Goal: Task Accomplishment & Management: Complete application form

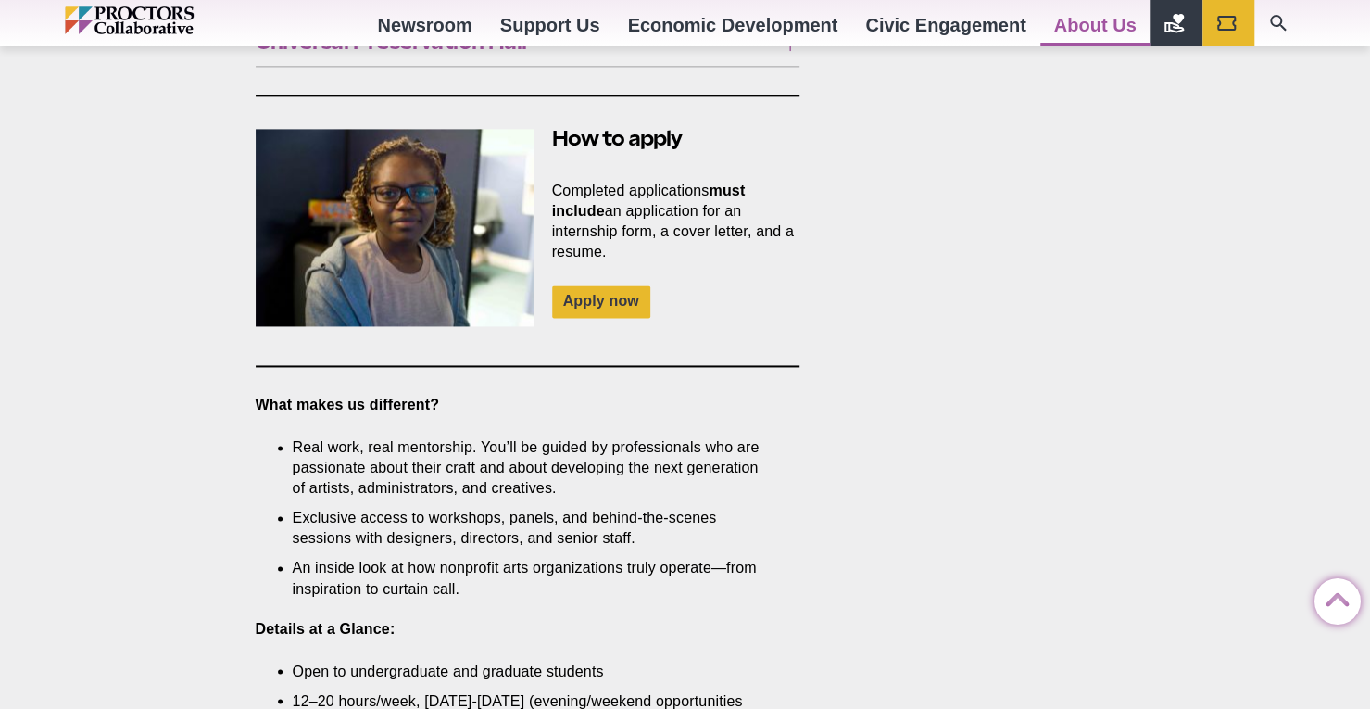
scroll to position [1390, 0]
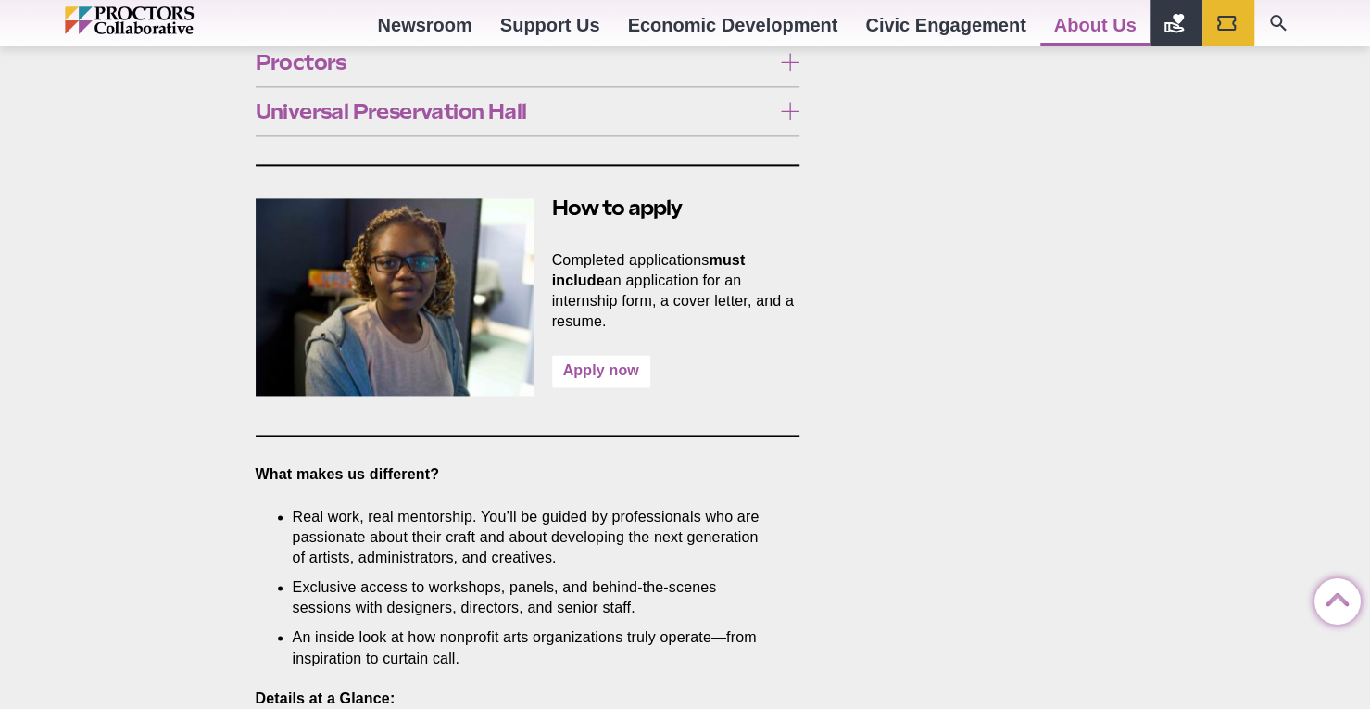
click at [598, 355] on link "Apply now" at bounding box center [601, 371] width 98 height 32
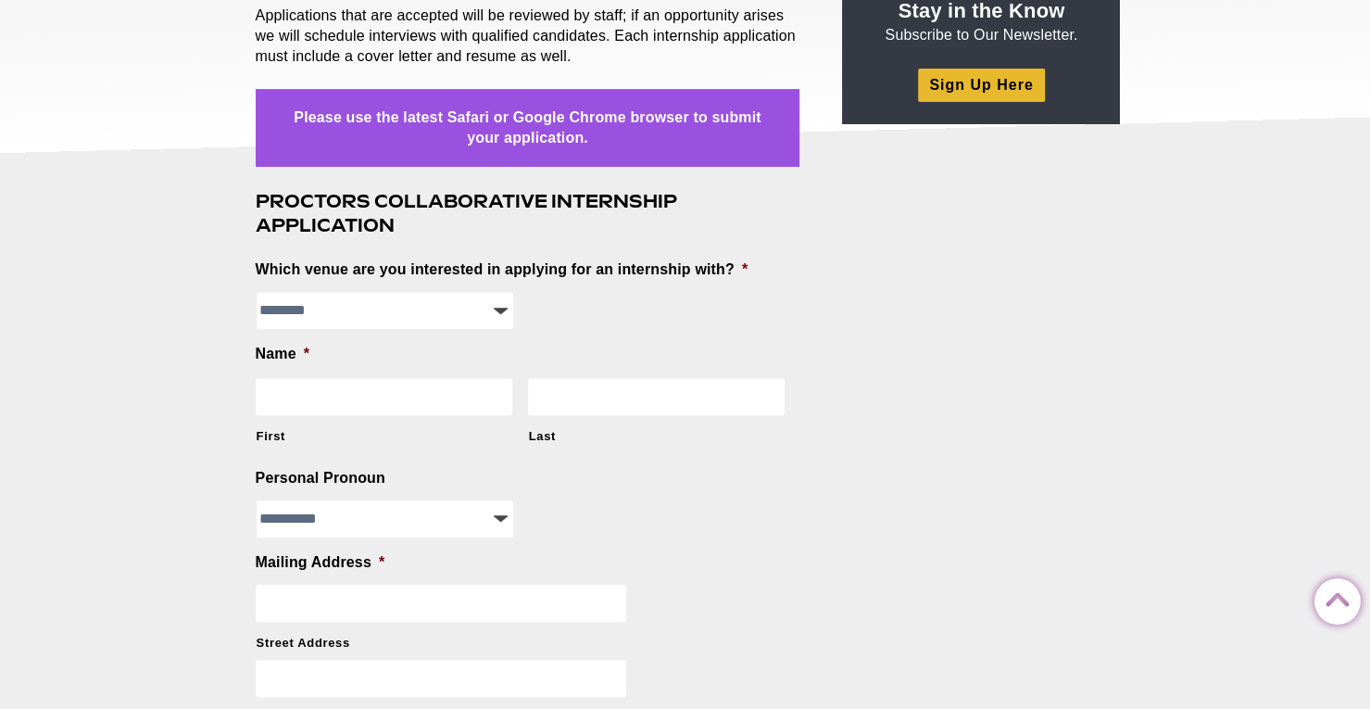
scroll to position [371, 0]
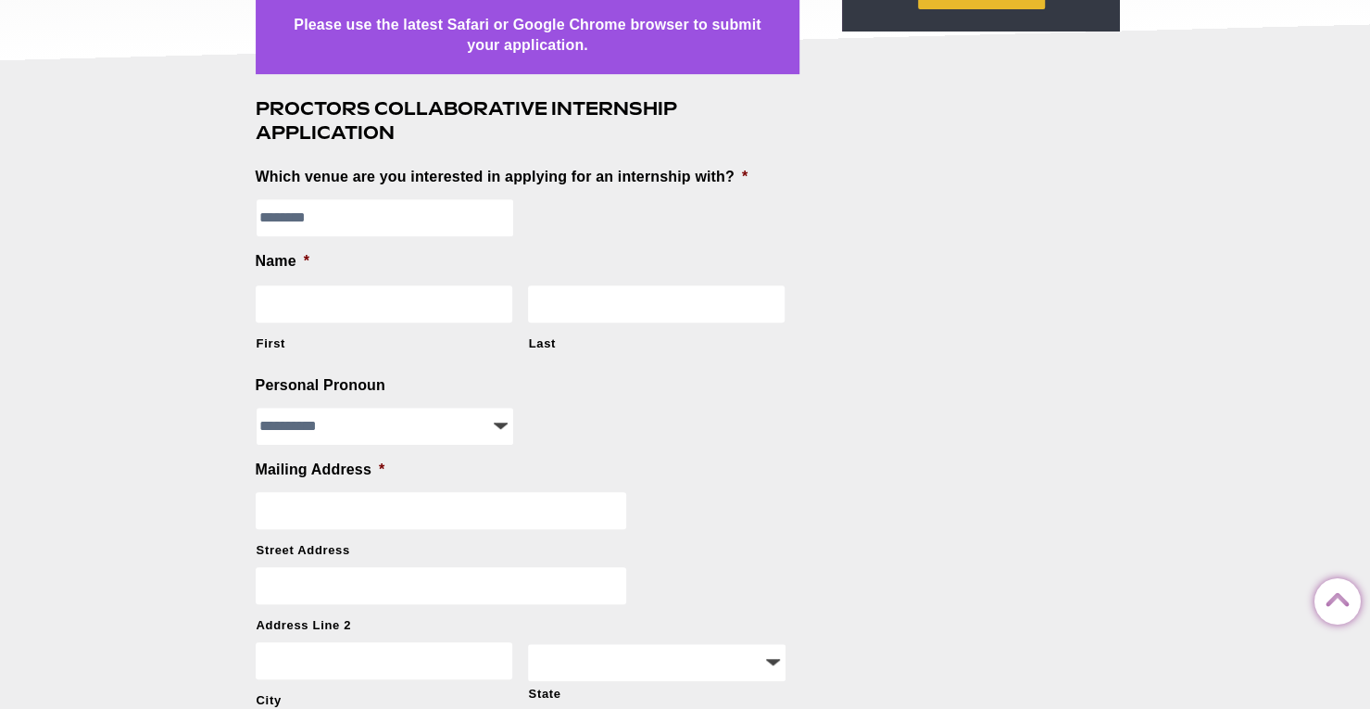
click at [388, 208] on select "**********" at bounding box center [386, 217] width 258 height 37
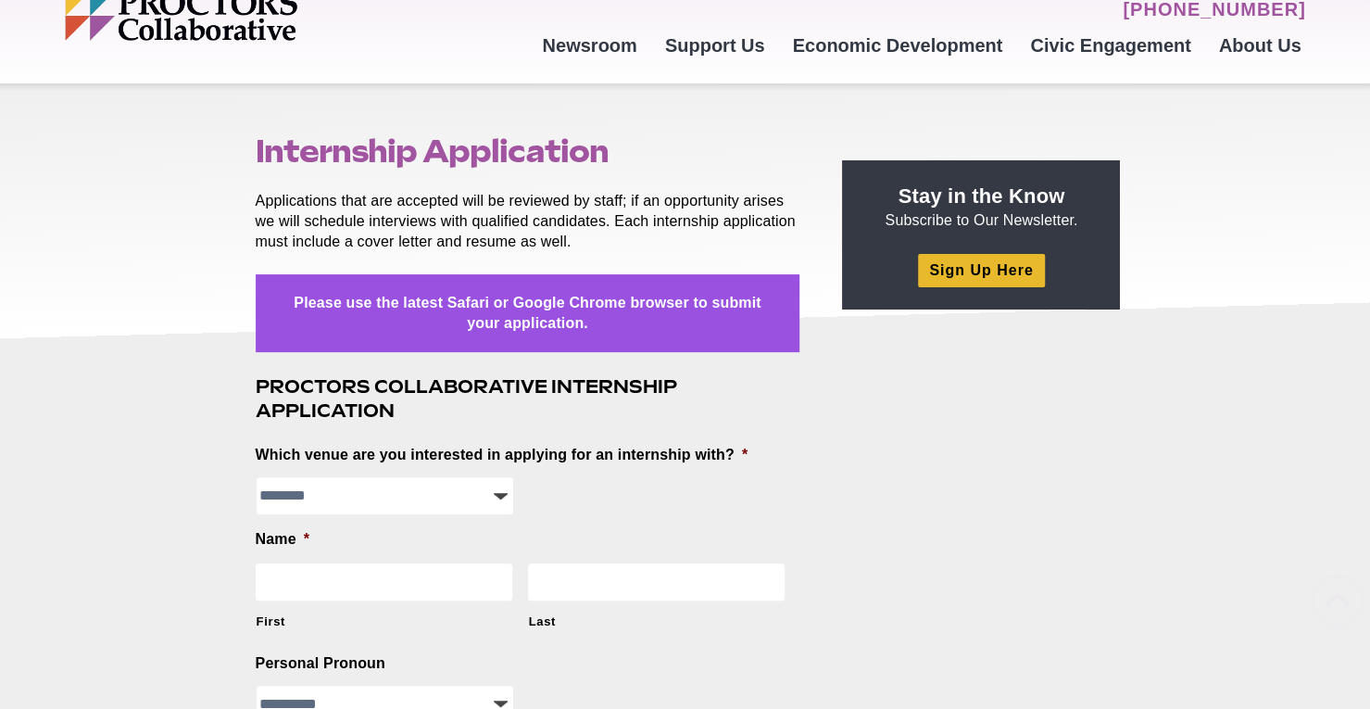
scroll to position [0, 0]
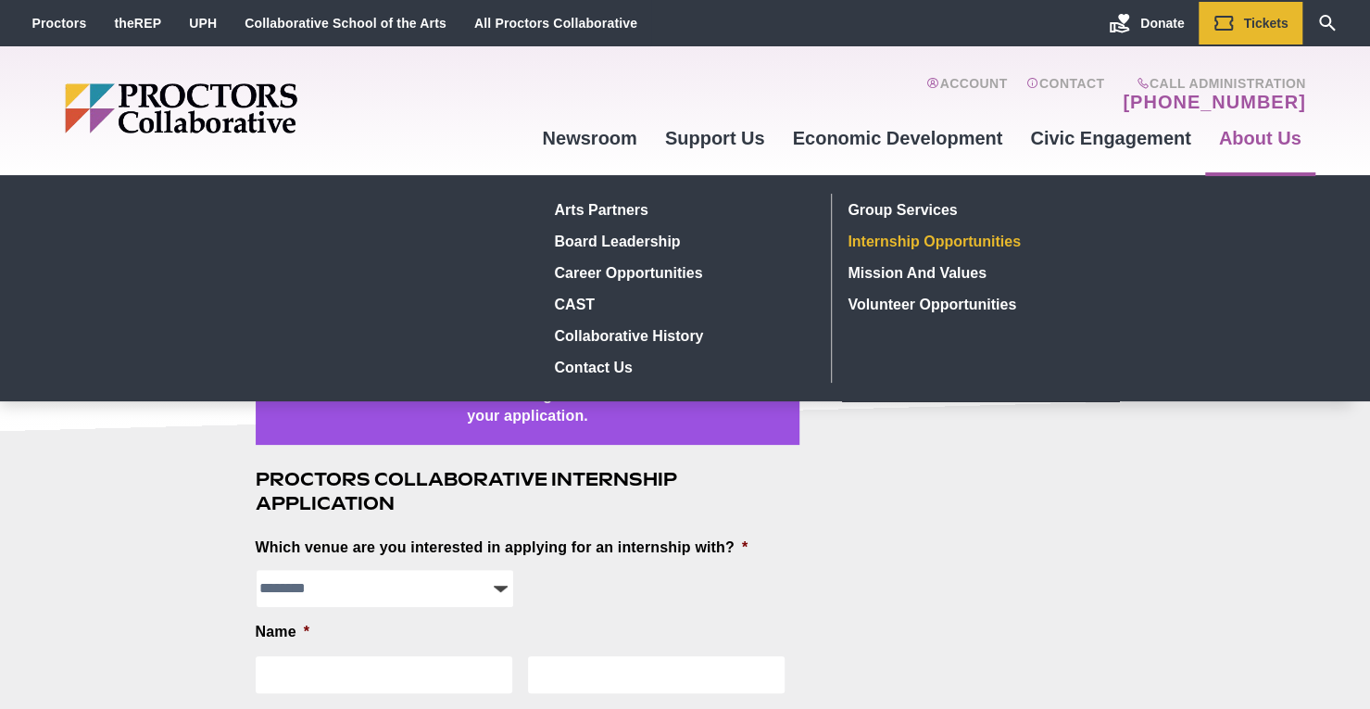
click at [1022, 231] on link "Internship Opportunities" at bounding box center [976, 241] width 271 height 32
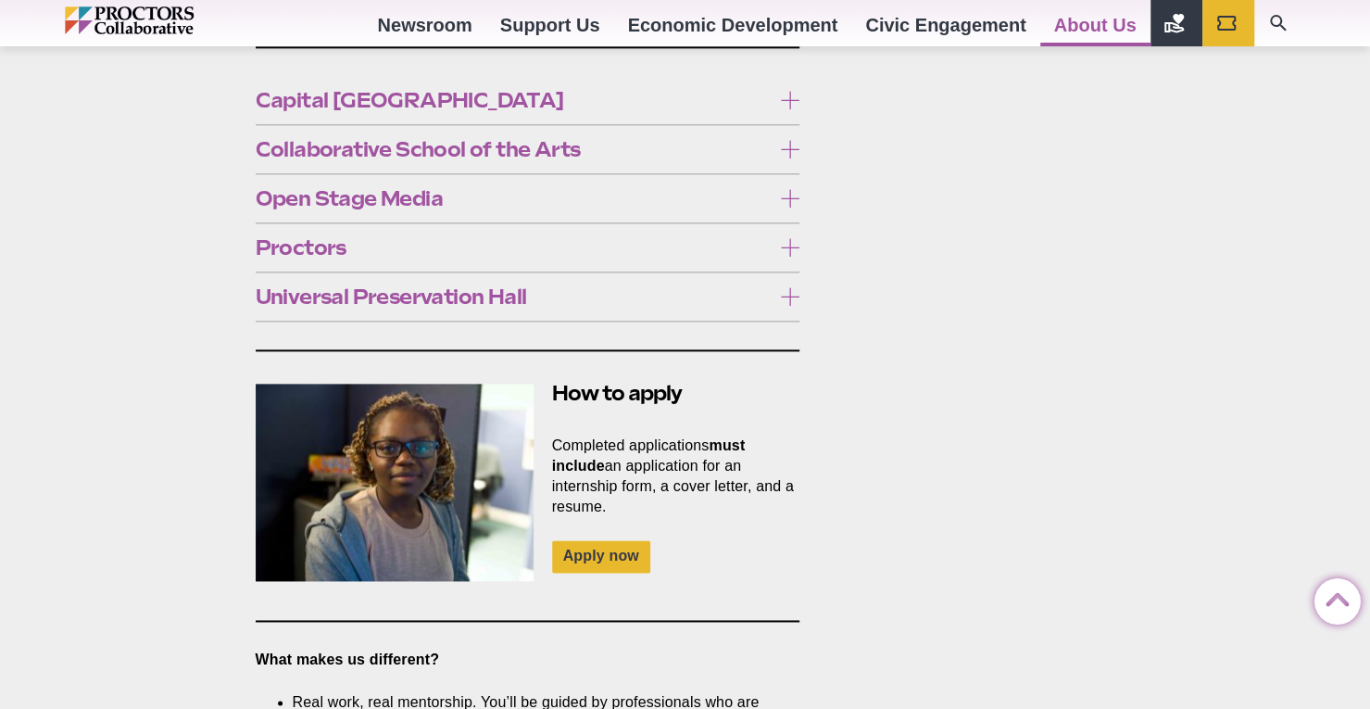
scroll to position [1019, 0]
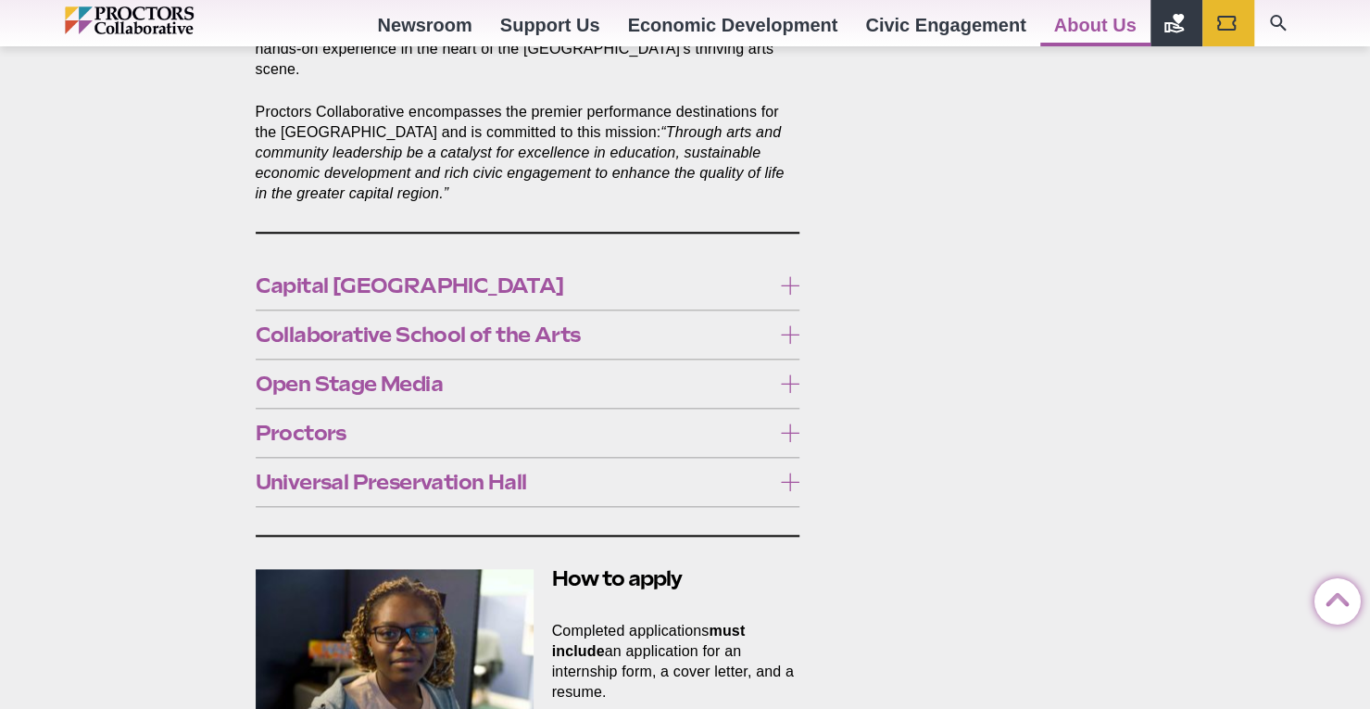
click at [511, 472] on span "Universal Preservation Hall" at bounding box center [514, 482] width 516 height 20
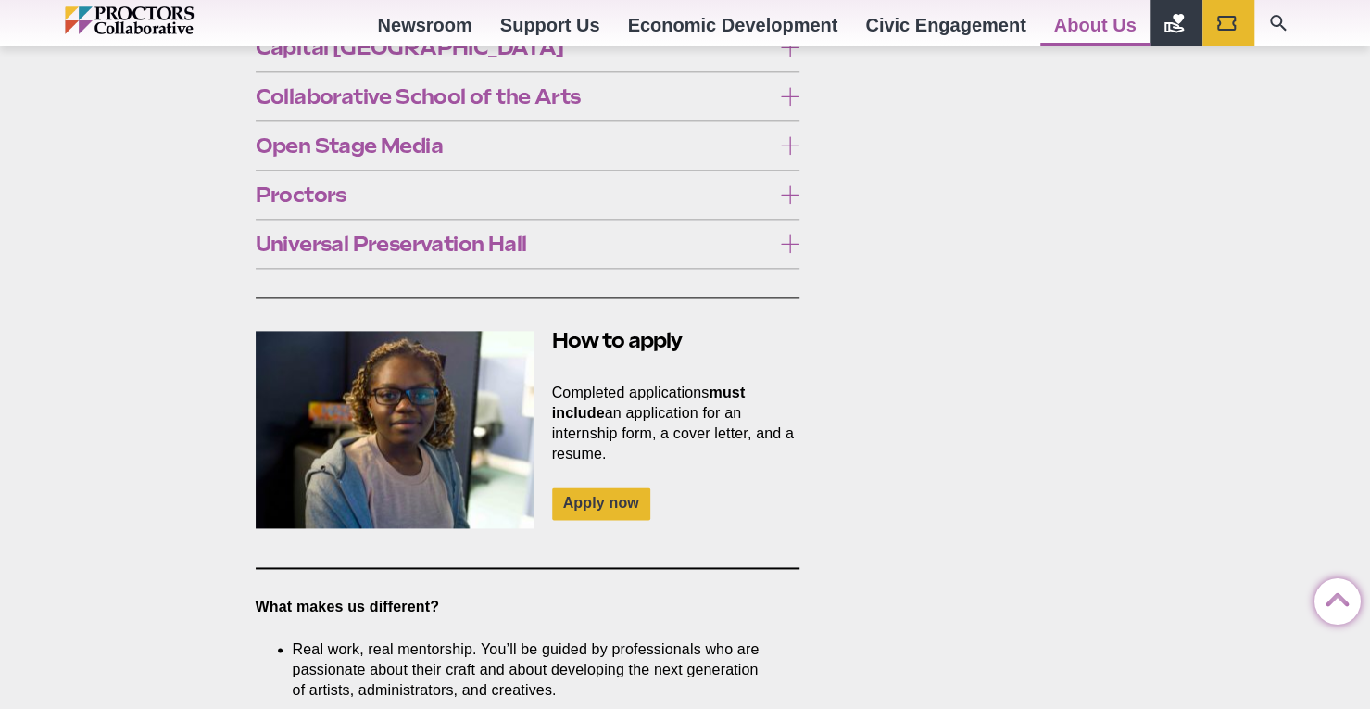
scroll to position [1297, 0]
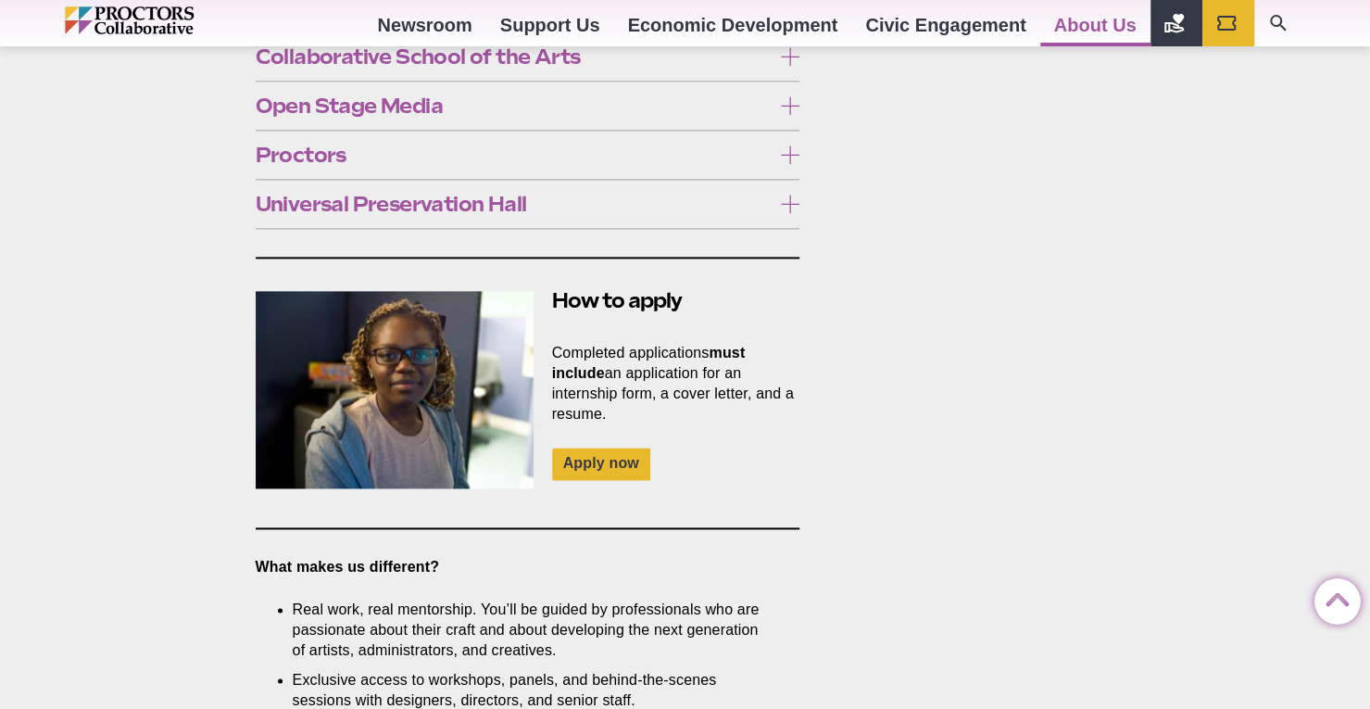
click at [400, 194] on span "Universal Preservation Hall" at bounding box center [514, 204] width 516 height 20
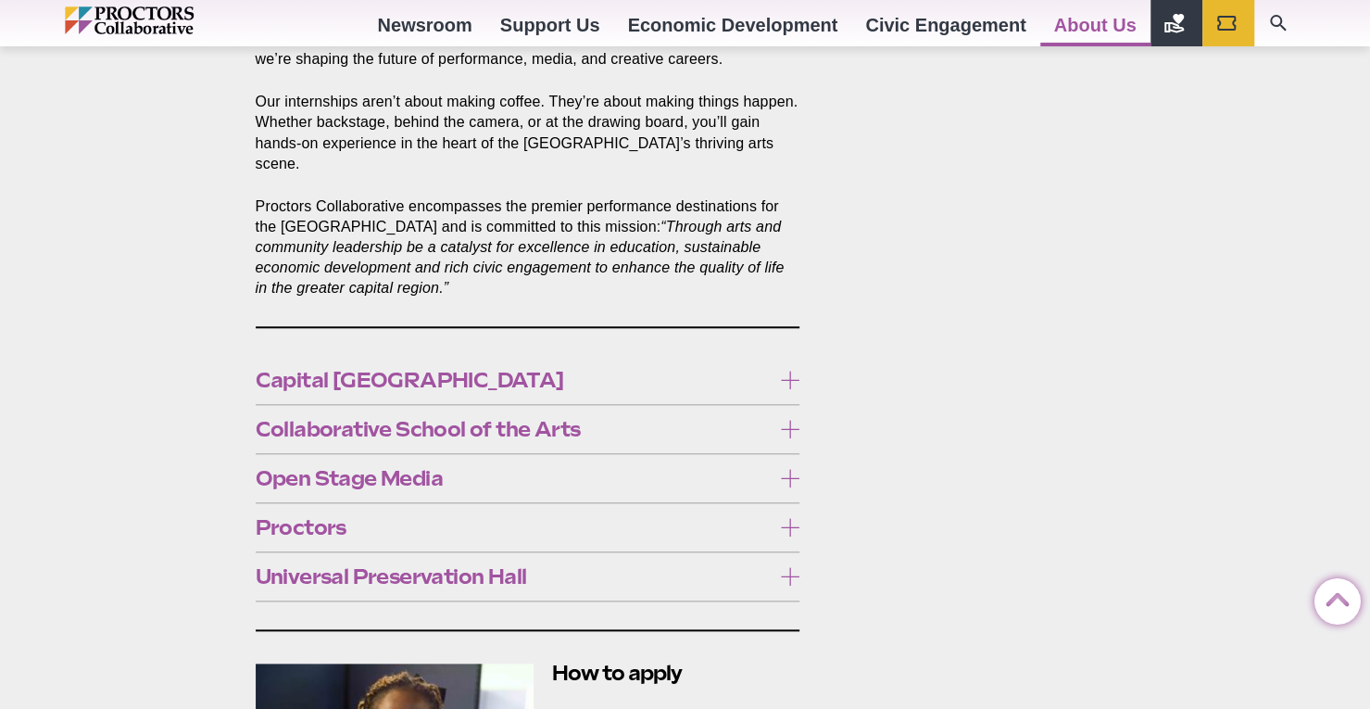
scroll to position [927, 0]
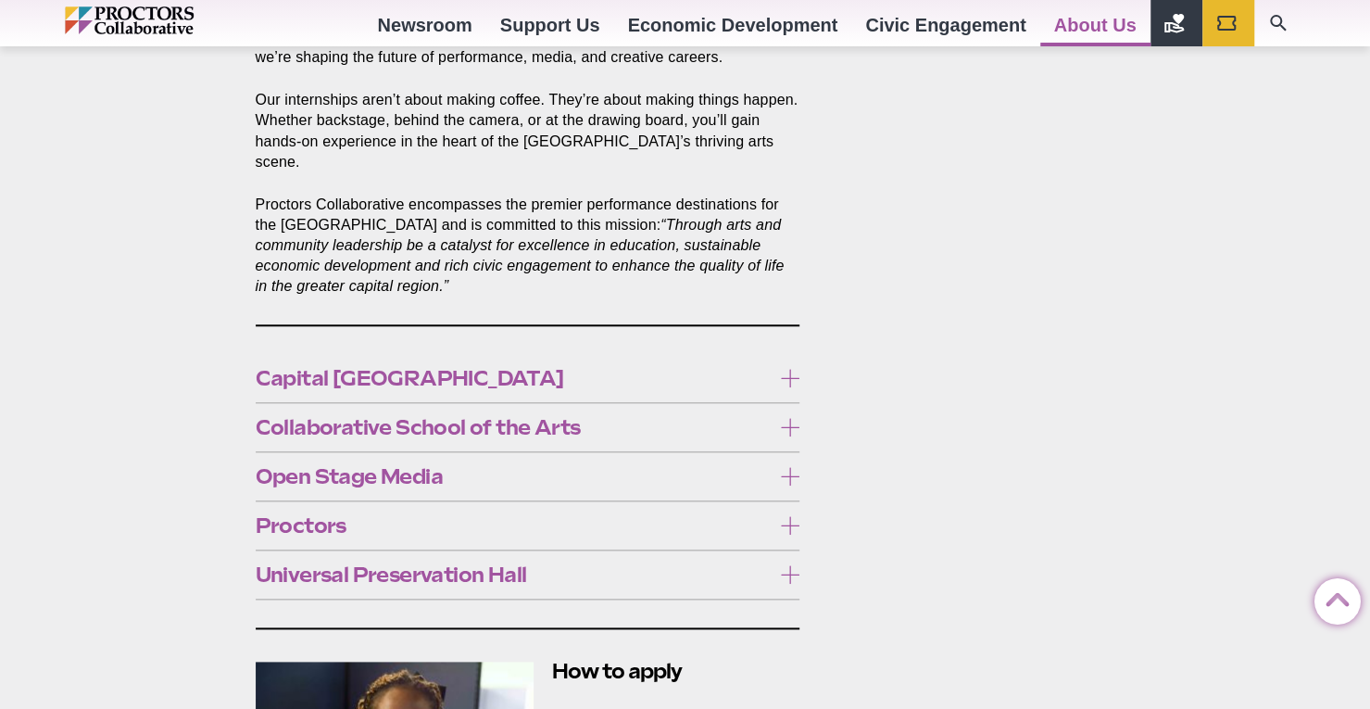
click at [452, 368] on span "Capital [GEOGRAPHIC_DATA]" at bounding box center [514, 378] width 516 height 20
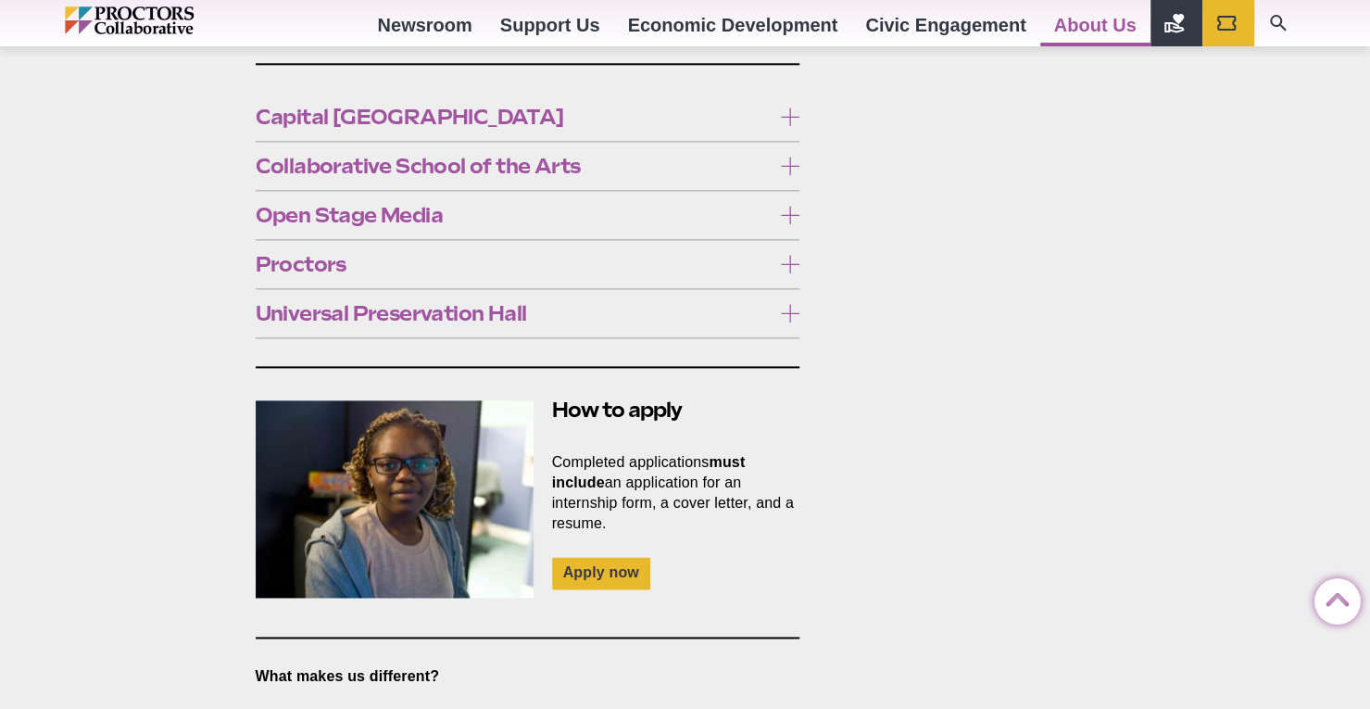
scroll to position [1205, 0]
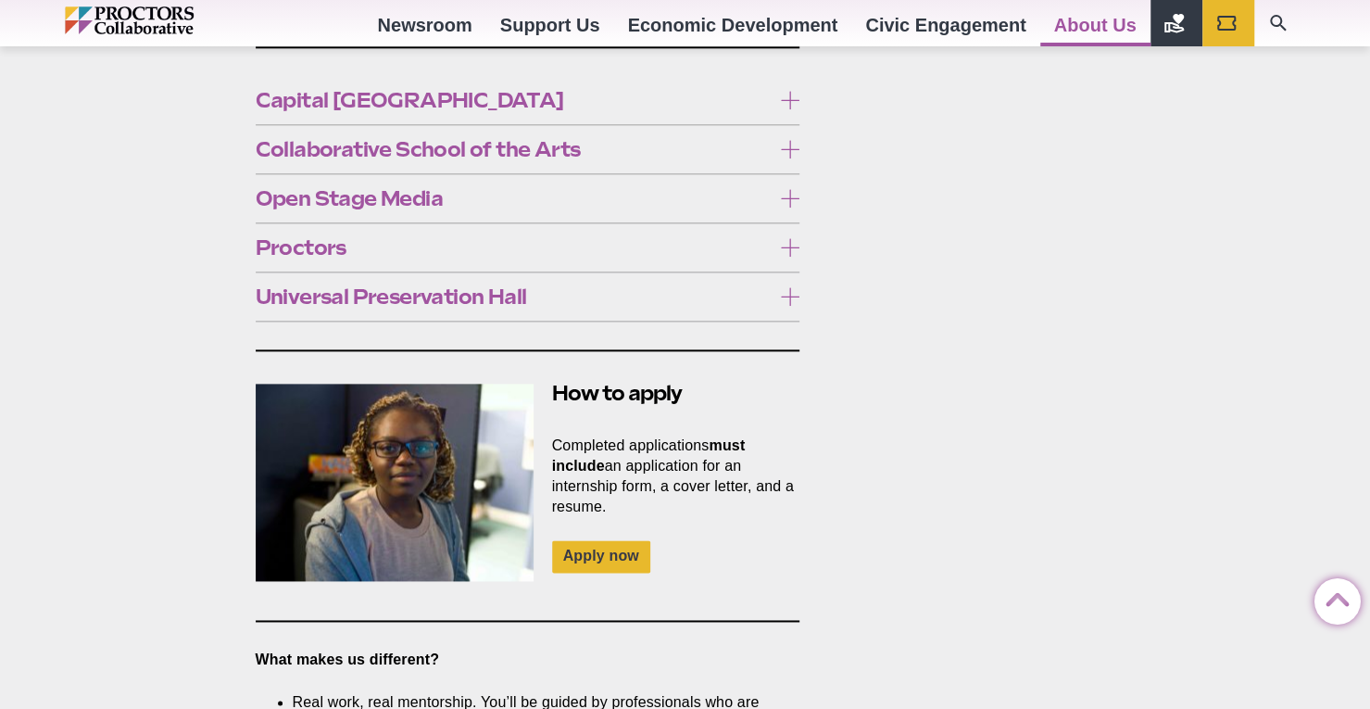
click at [1014, 297] on div "Internships with Proctors Collaborative Posted 2025-02-18 by Jessica Sims Proct…" at bounding box center [686, 411] width 890 height 2064
click at [341, 90] on span "Capital [GEOGRAPHIC_DATA]" at bounding box center [514, 100] width 516 height 20
click at [413, 139] on span "Collaborative School of the Arts" at bounding box center [514, 149] width 516 height 20
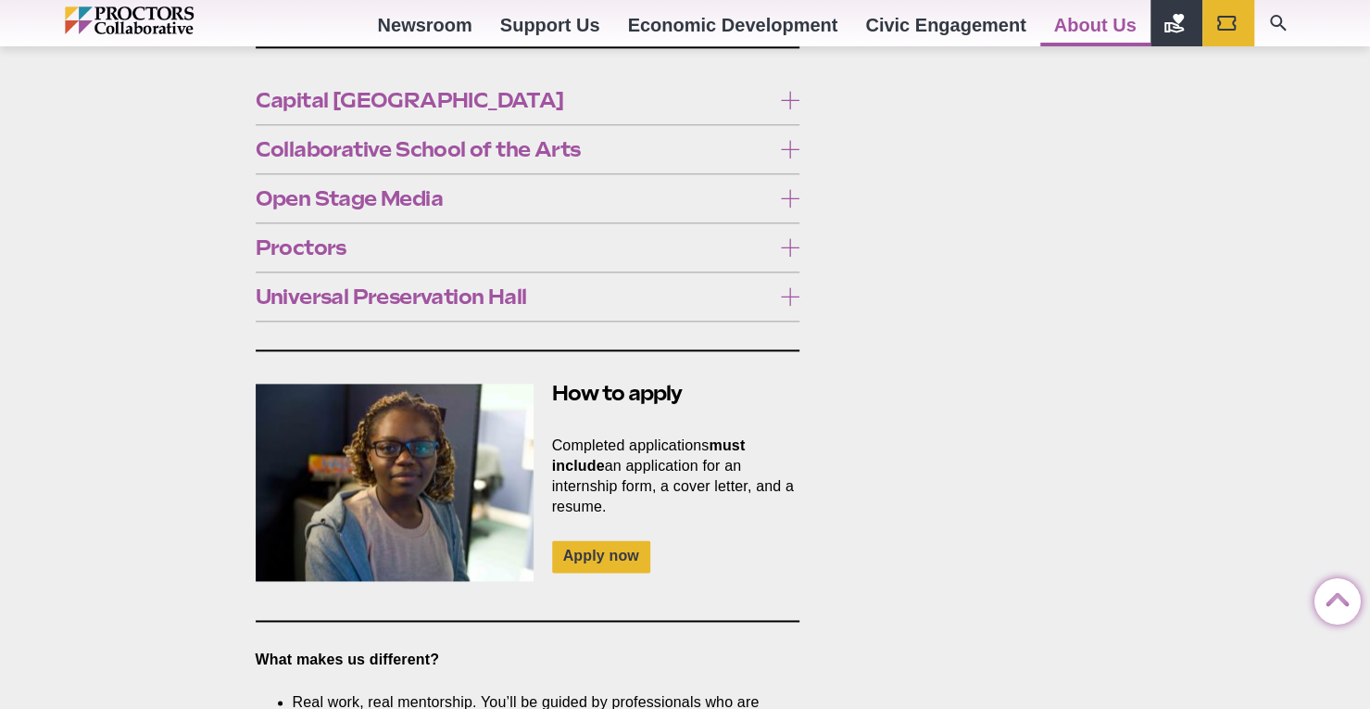
click at [374, 188] on span "Open Stage Media" at bounding box center [514, 198] width 516 height 20
click at [335, 237] on span "Proctors" at bounding box center [514, 247] width 516 height 20
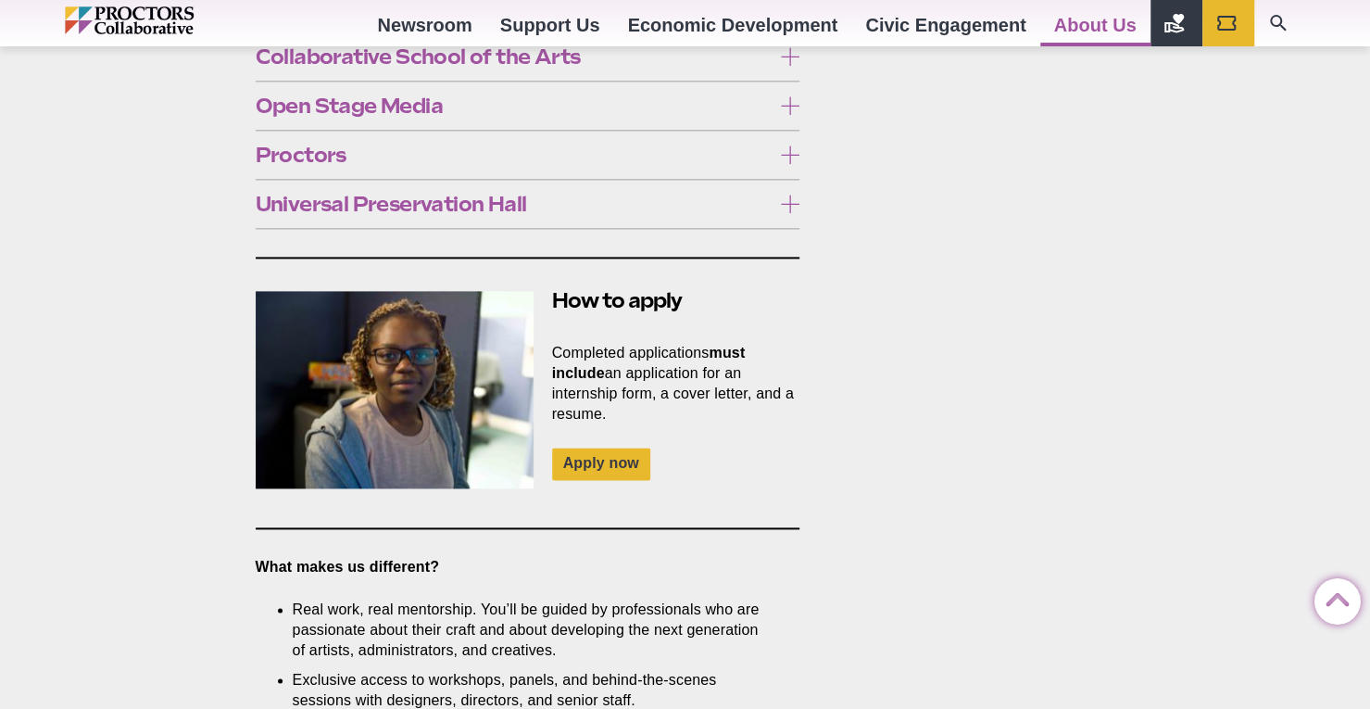
scroll to position [927, 0]
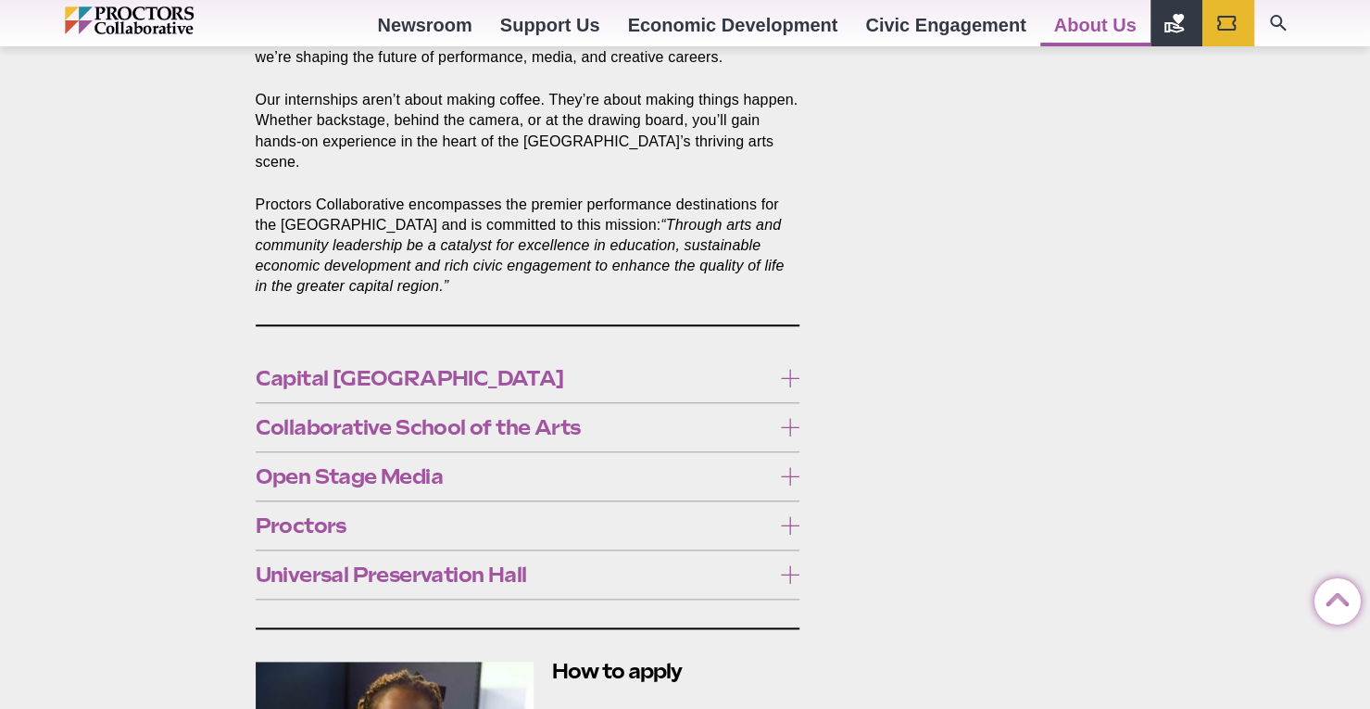
click at [294, 515] on span "Proctors" at bounding box center [514, 525] width 516 height 20
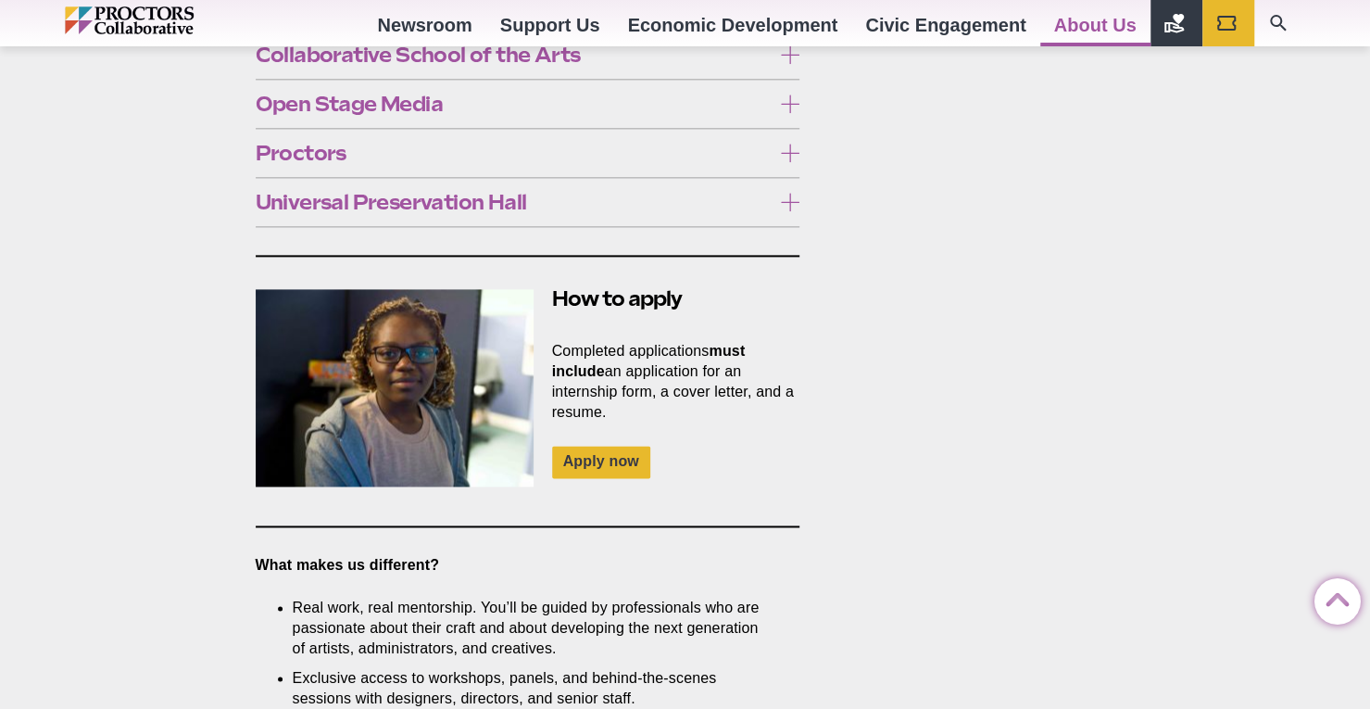
scroll to position [1390, 0]
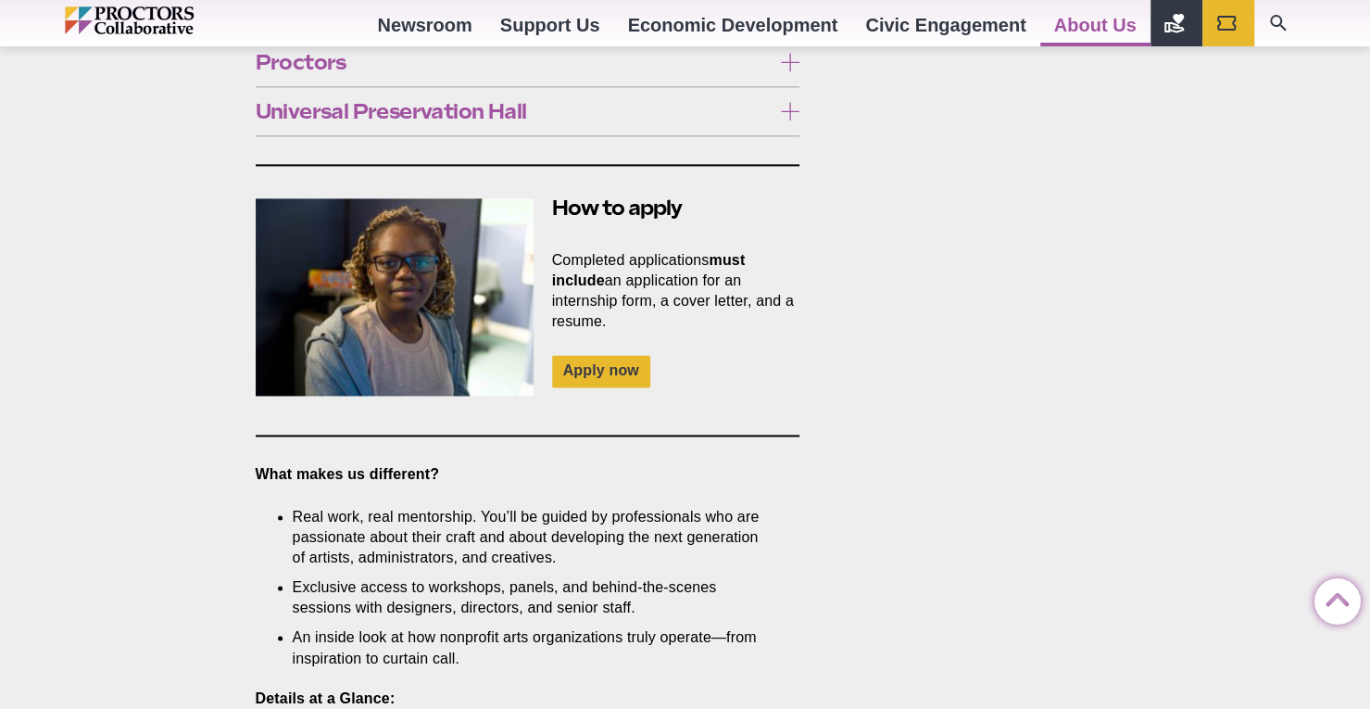
click at [986, 332] on div "Internships with Proctors Collaborative Posted 2025-02-18 by Jessica Sims Proct…" at bounding box center [686, 226] width 890 height 2064
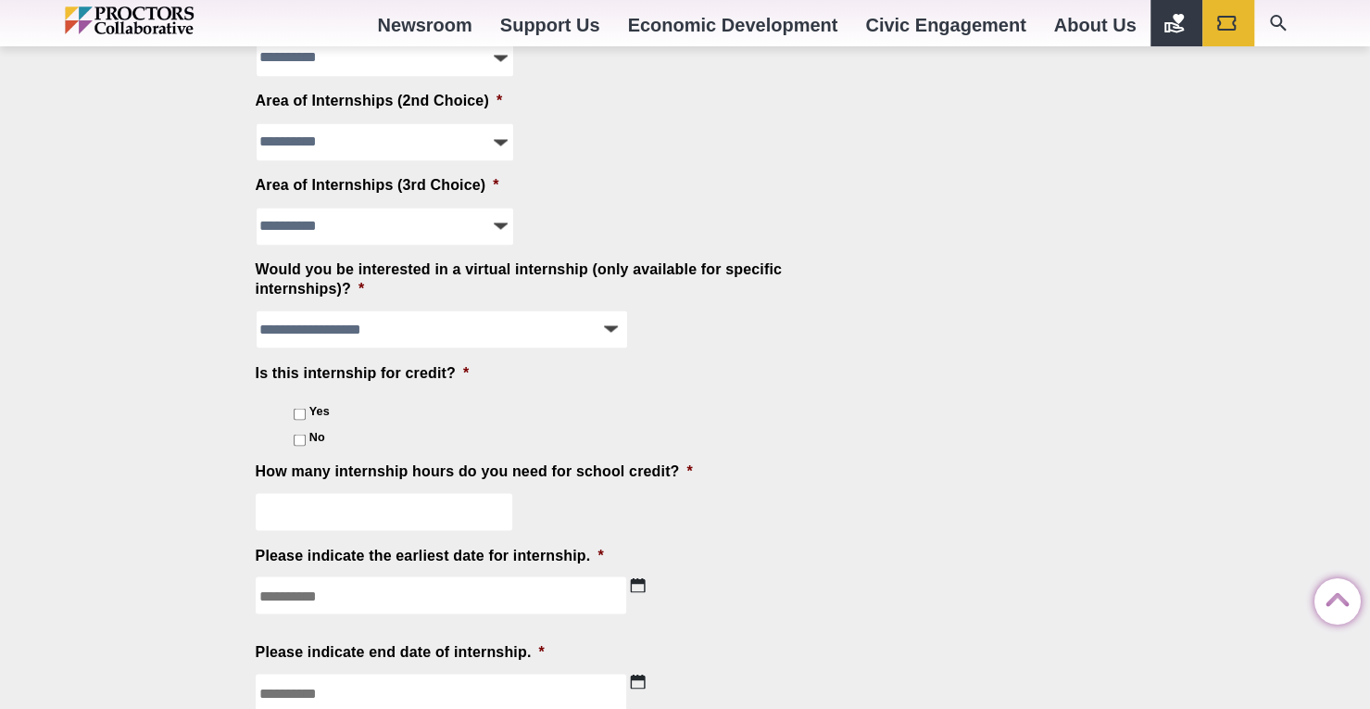
scroll to position [1853, 0]
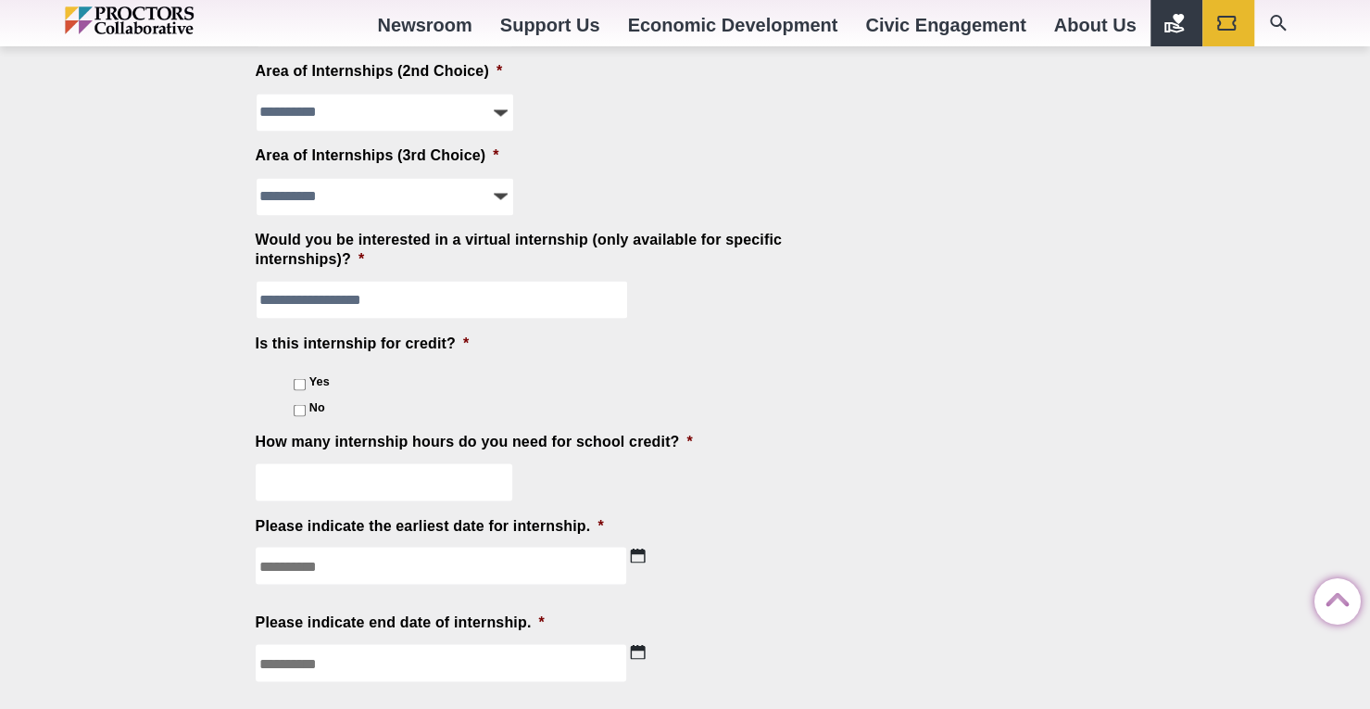
click at [366, 308] on select "**********" at bounding box center [442, 299] width 371 height 37
click at [151, 310] on div "**********" at bounding box center [685, 82] width 1370 height 3518
click at [124, 454] on div "**********" at bounding box center [685, 82] width 1370 height 3518
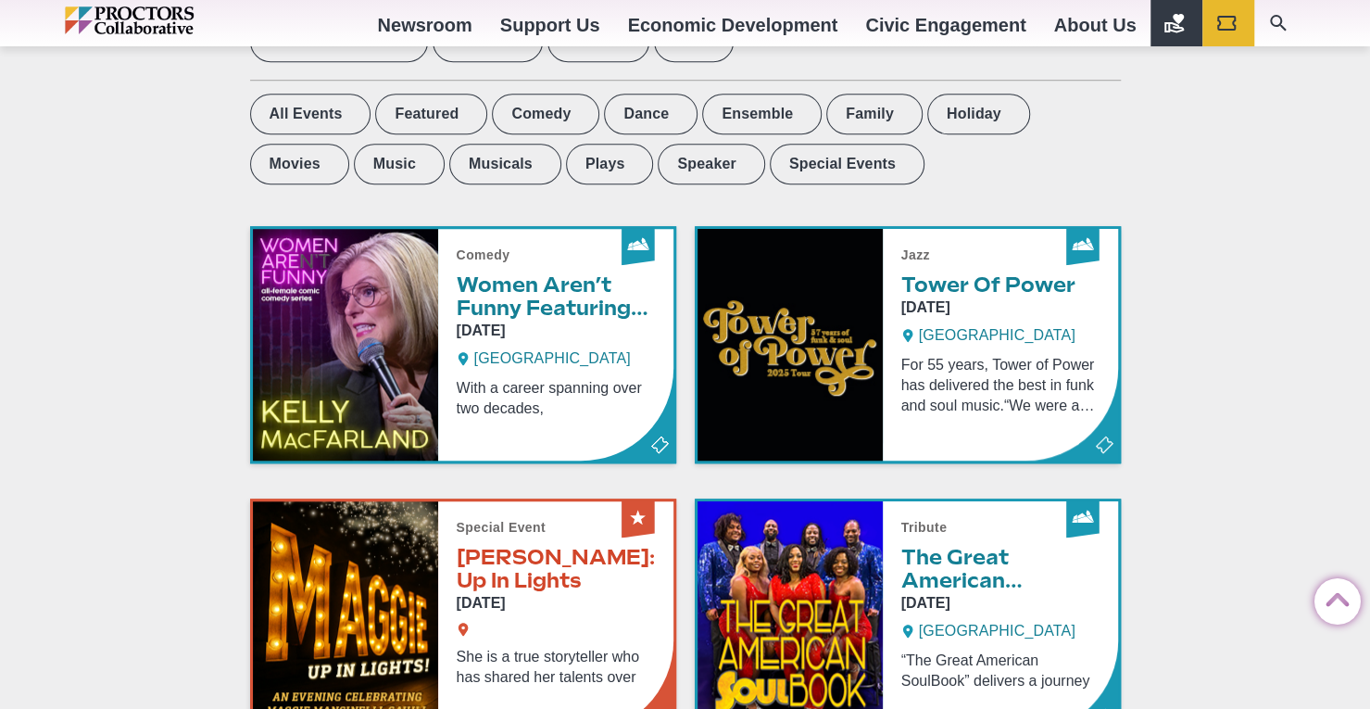
scroll to position [371, 0]
